Goal: Navigation & Orientation: Find specific page/section

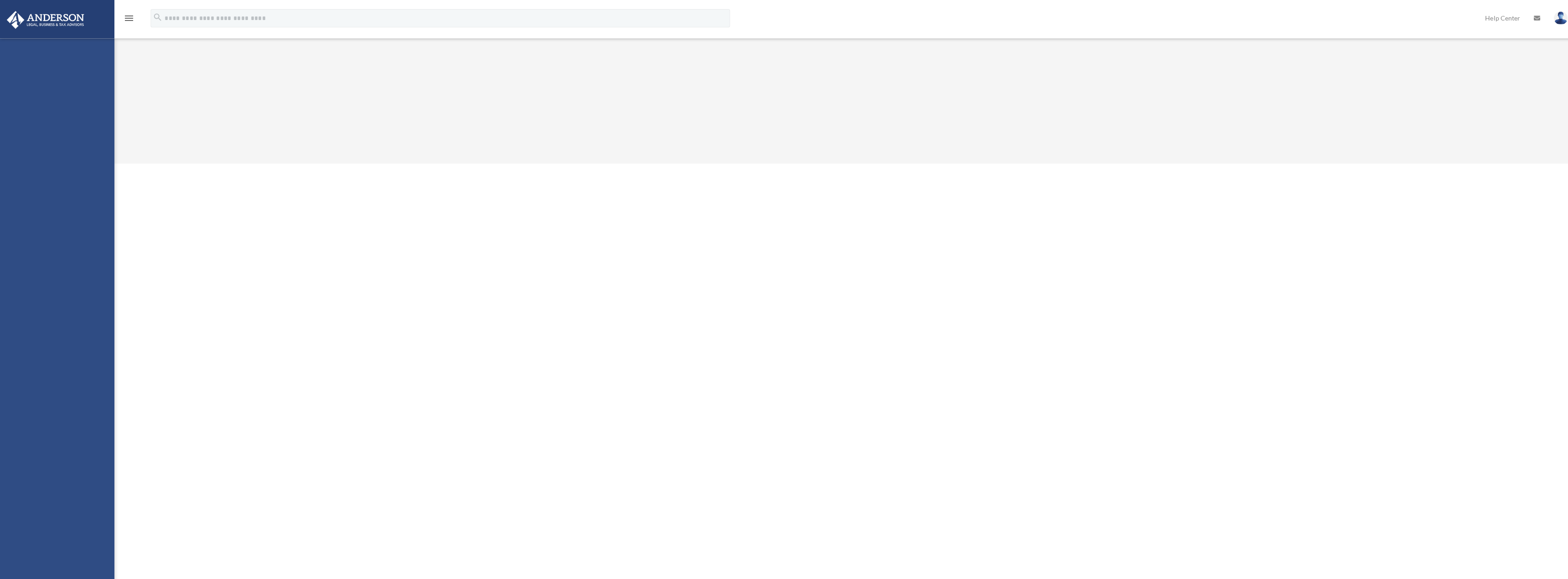
click at [329, 100] on div "Overview [EMAIL_ADDRESS][DOMAIN_NAME] Sign Out [EMAIL_ADDRESS][DOMAIN_NAME] Hom…" at bounding box center [784, 81] width 1568 height 38
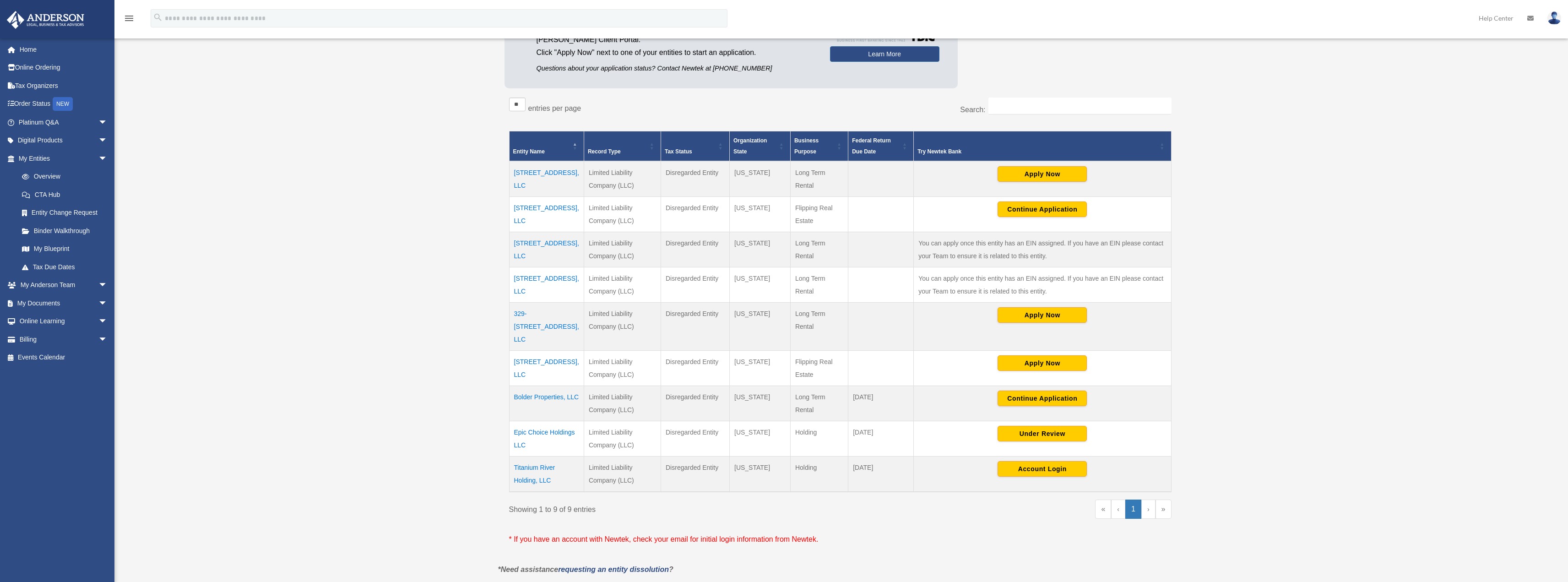
scroll to position [138, 0]
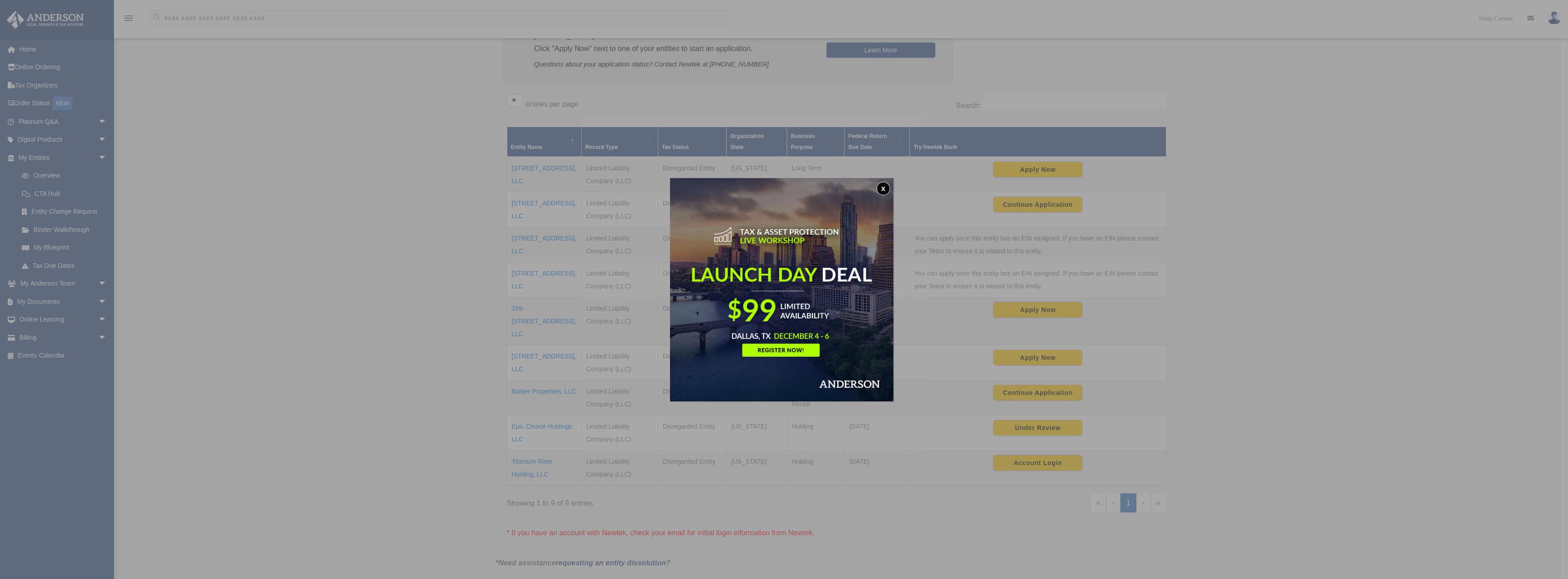
click at [888, 189] on button "x" at bounding box center [883, 189] width 13 height 13
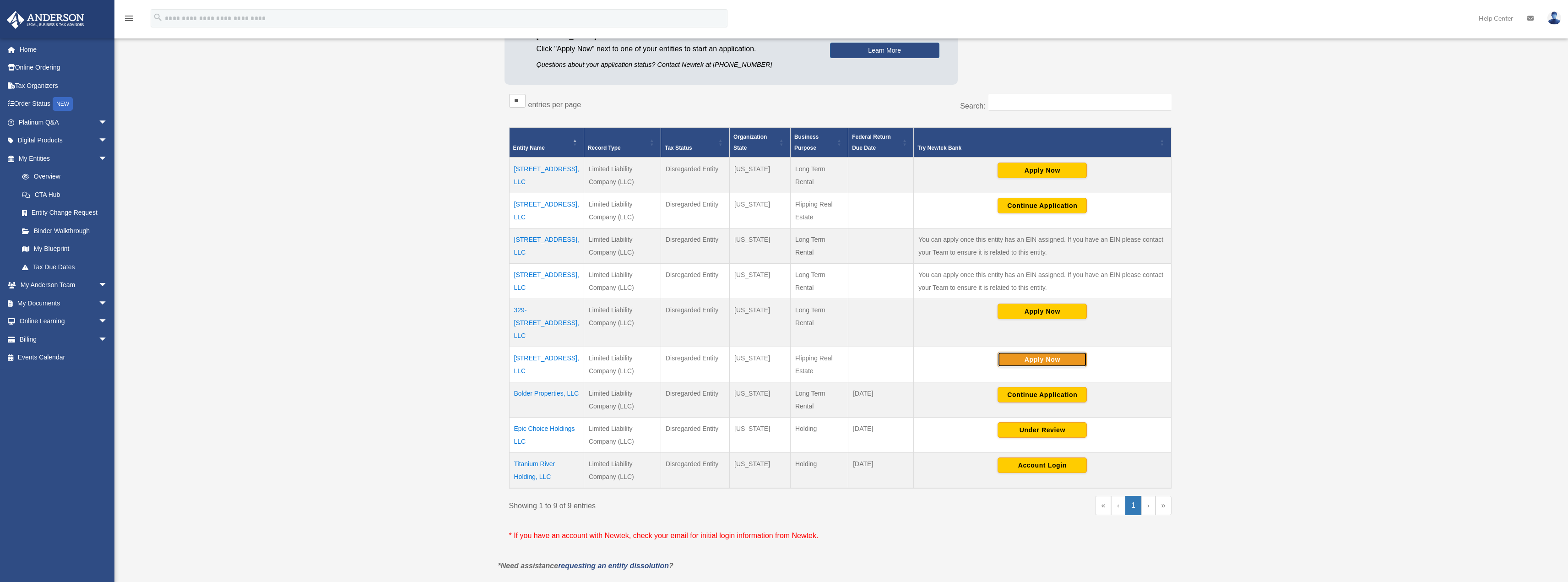
click at [1043, 352] on button "Apply Now" at bounding box center [1042, 359] width 89 height 15
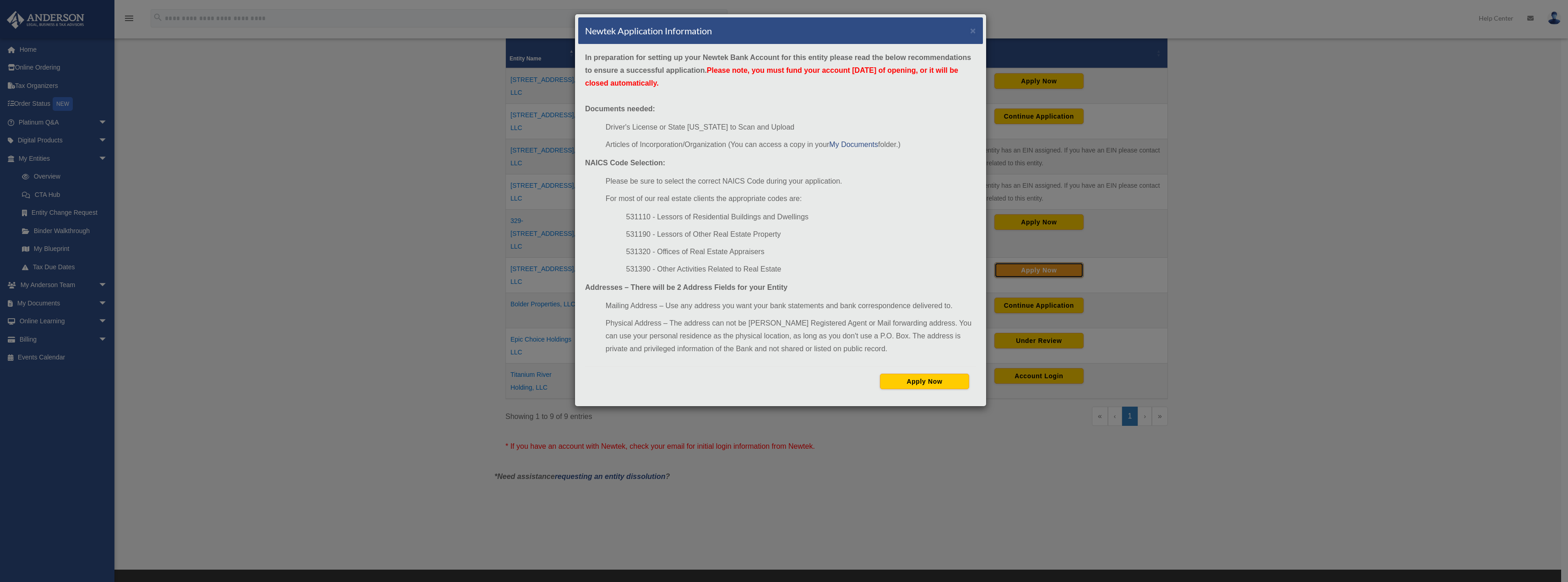
scroll to position [229, 0]
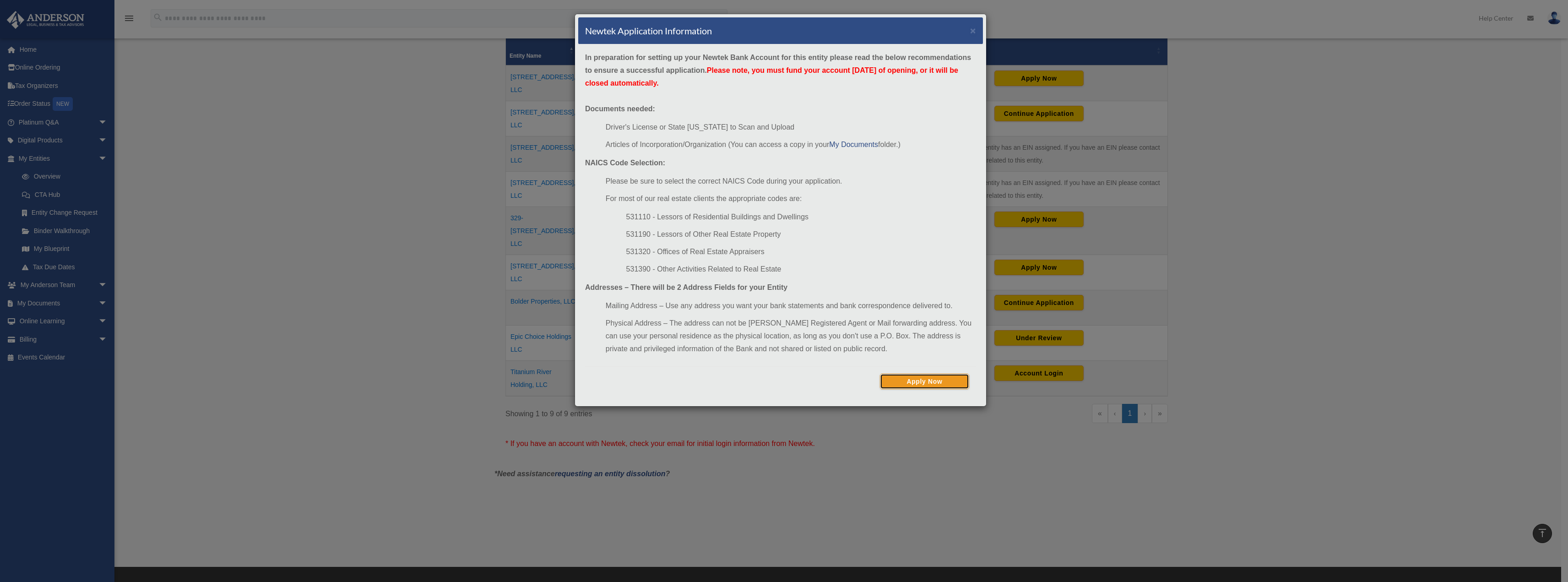
click at [940, 384] on button "Apply Now" at bounding box center [924, 381] width 89 height 15
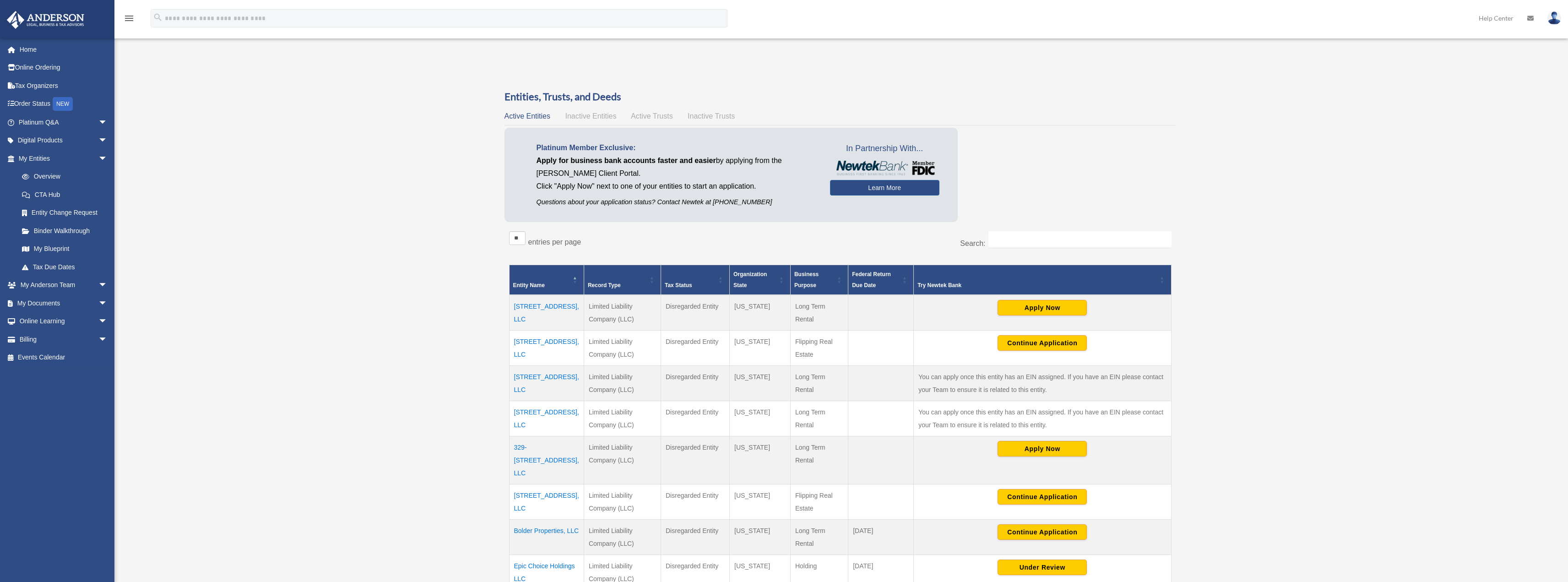
scroll to position [229, 0]
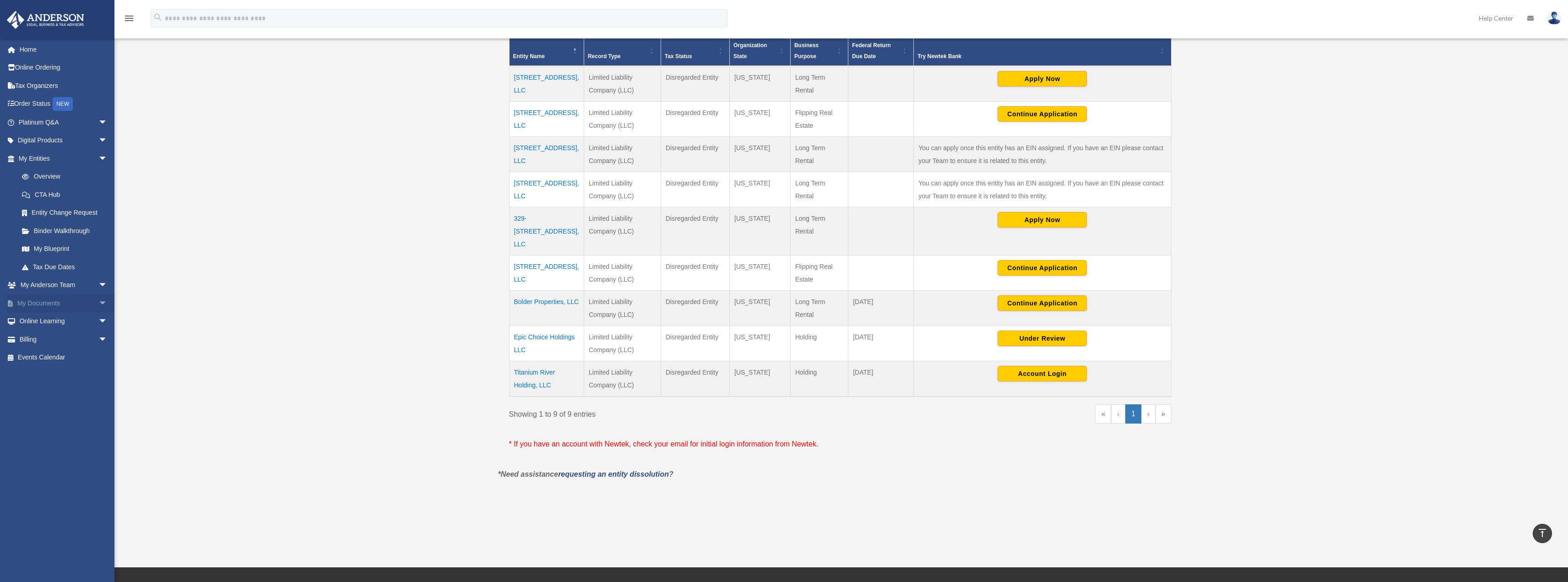
click at [43, 304] on link "My Documents arrow_drop_down" at bounding box center [64, 303] width 115 height 18
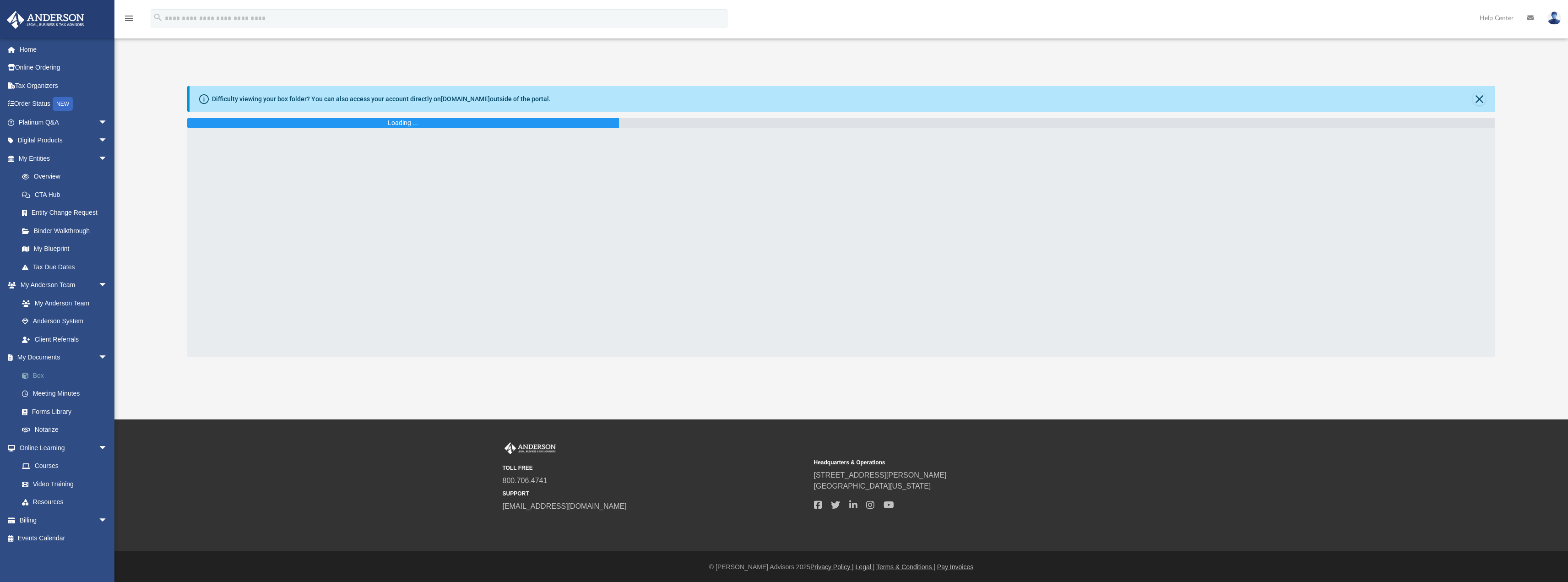
scroll to position [7, 0]
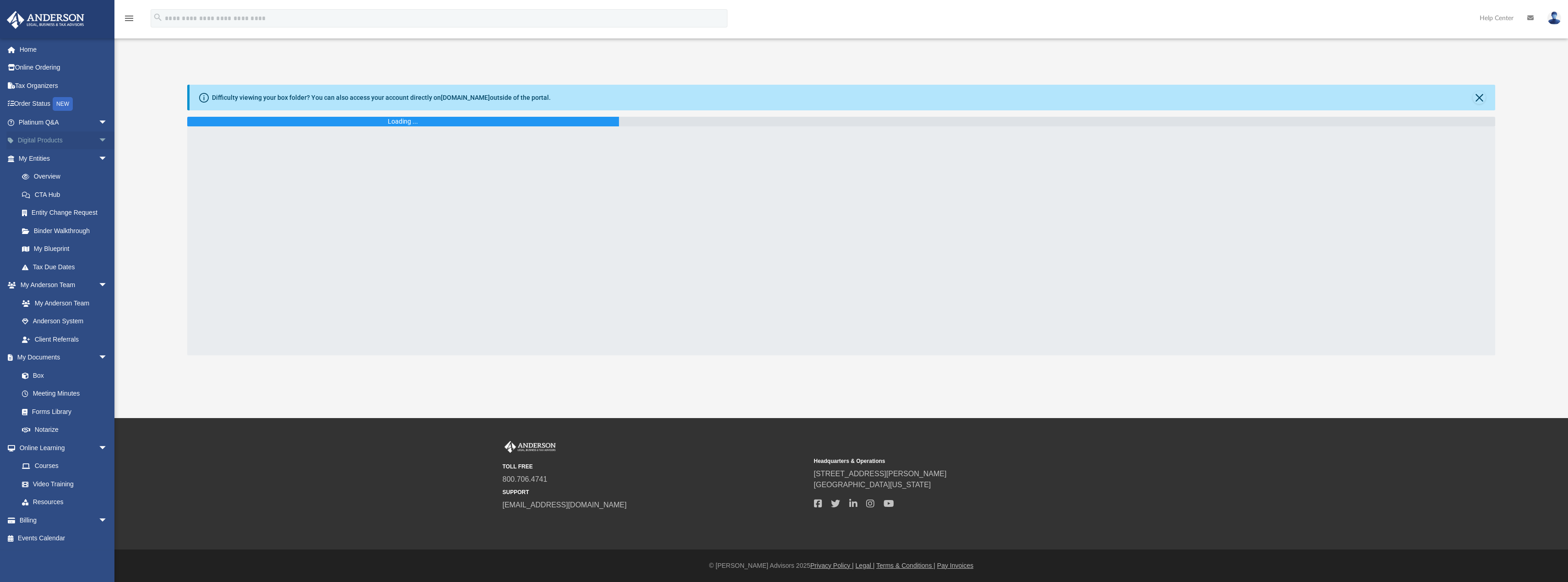
click at [39, 139] on link "Digital Products arrow_drop_down" at bounding box center [64, 141] width 115 height 18
click at [98, 141] on span "arrow_drop_down" at bounding box center [108, 141] width 18 height 19
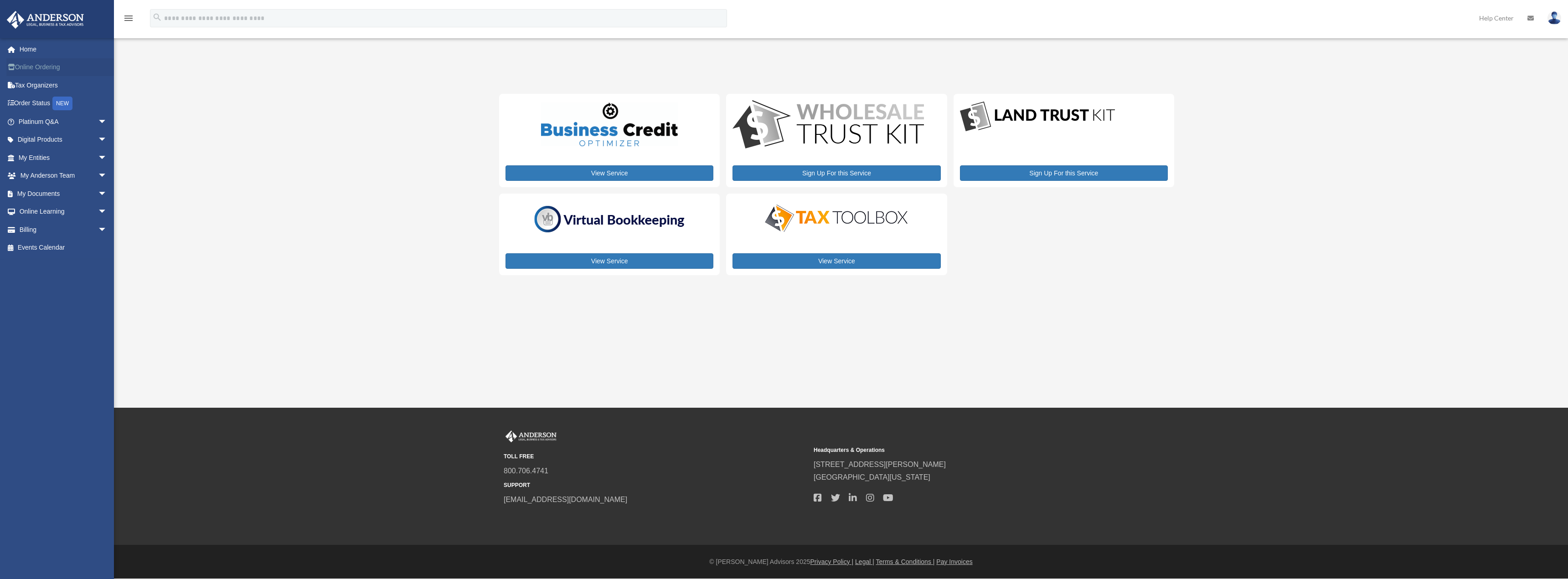
click at [33, 68] on link "Online Ordering" at bounding box center [63, 68] width 114 height 18
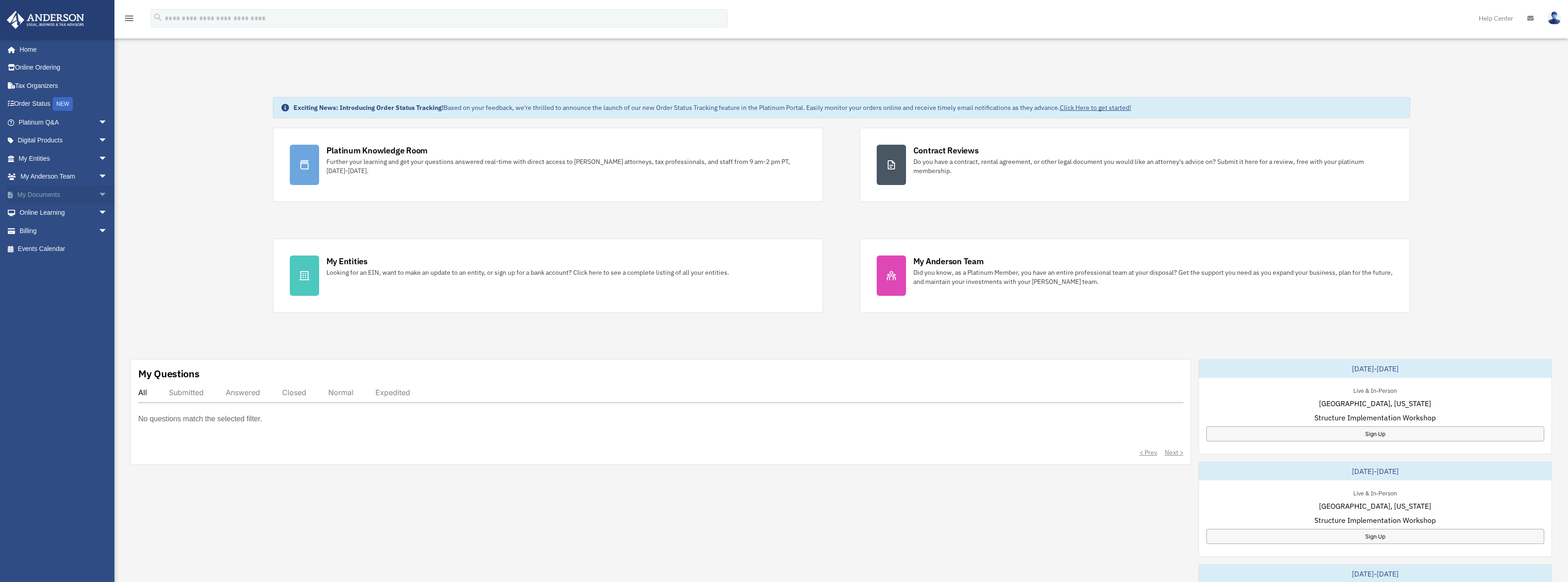
click at [30, 193] on link "My Documents arrow_drop_down" at bounding box center [64, 194] width 115 height 18
